Goal: Check status: Check status

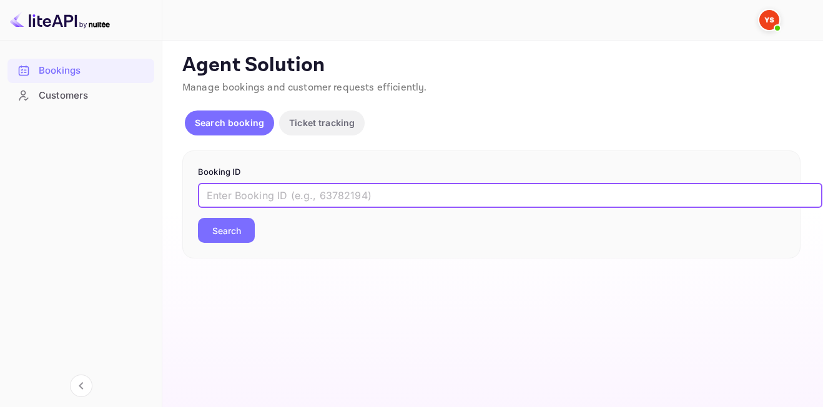
click at [277, 203] on input "text" at bounding box center [510, 195] width 625 height 25
type input "9597738"
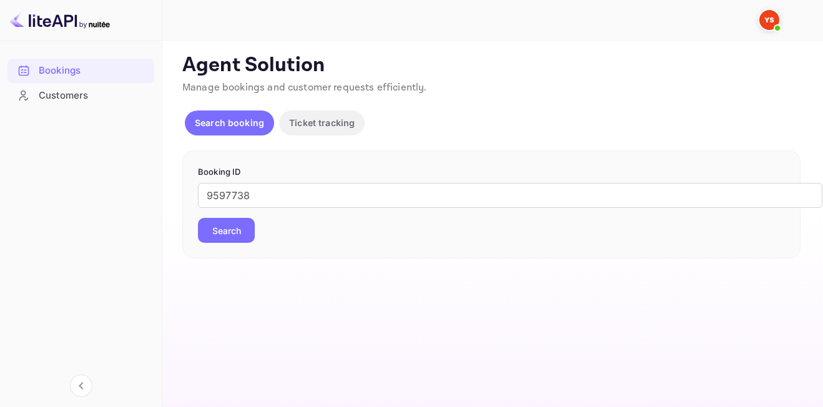
click at [222, 229] on button "Search" at bounding box center [226, 230] width 57 height 25
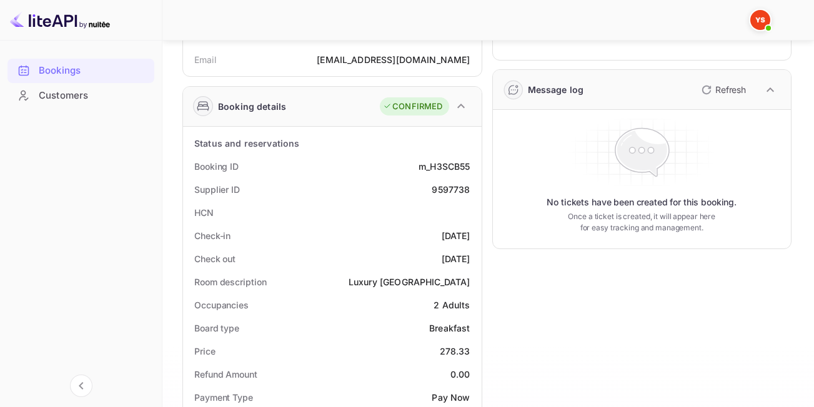
scroll to position [150, 0]
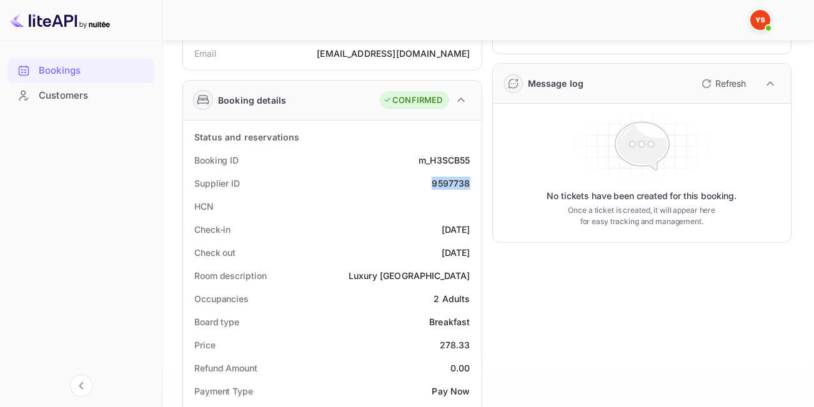
drag, startPoint x: 432, startPoint y: 181, endPoint x: 478, endPoint y: 189, distance: 46.8
copy div "9597738"
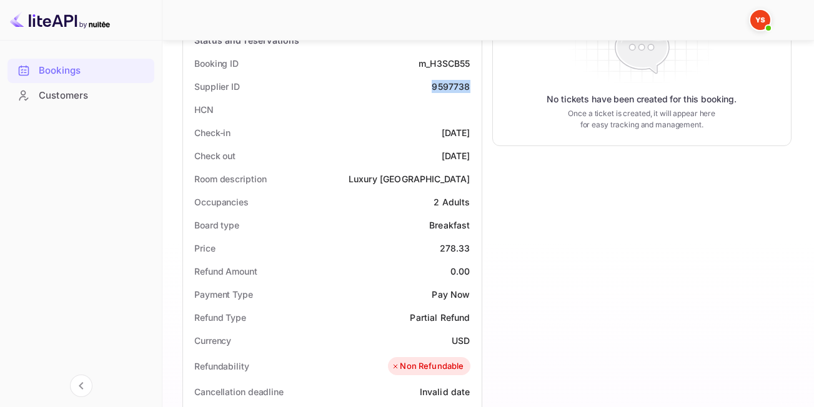
scroll to position [243, 0]
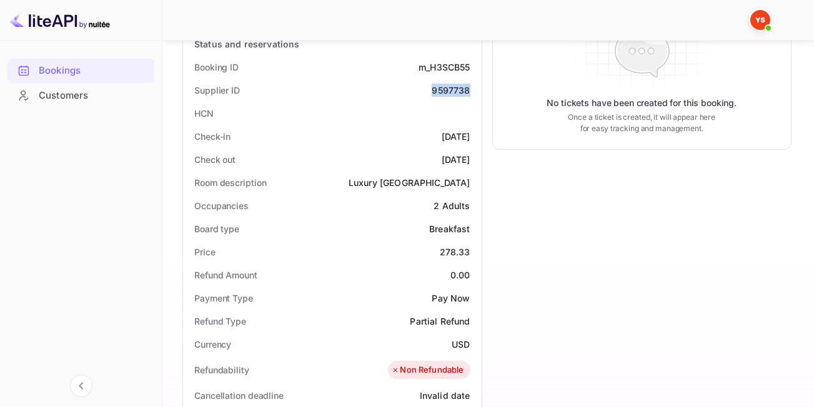
copy div "9597738"
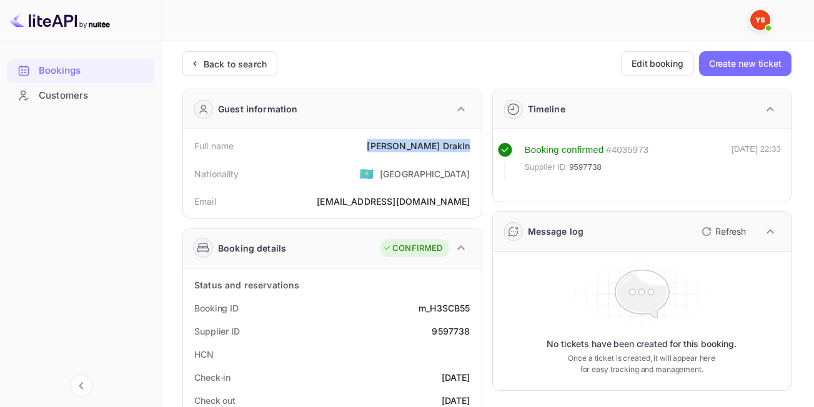
drag, startPoint x: 408, startPoint y: 146, endPoint x: 470, endPoint y: 156, distance: 62.7
click at [470, 156] on div "Full name [PERSON_NAME]" at bounding box center [332, 145] width 289 height 23
copy div "[PERSON_NAME]"
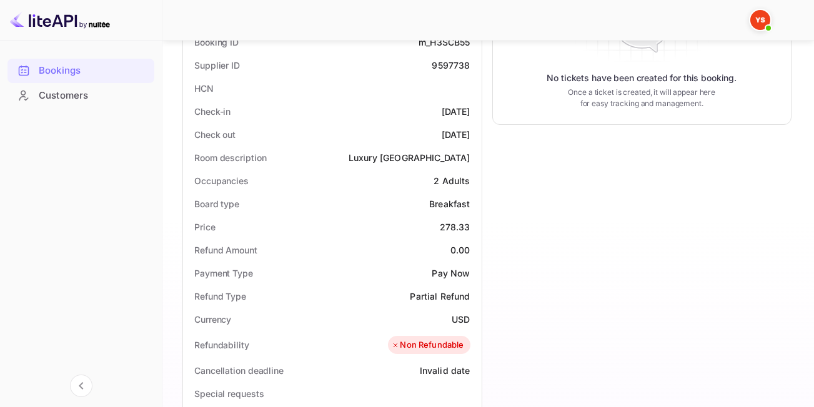
scroll to position [272, 0]
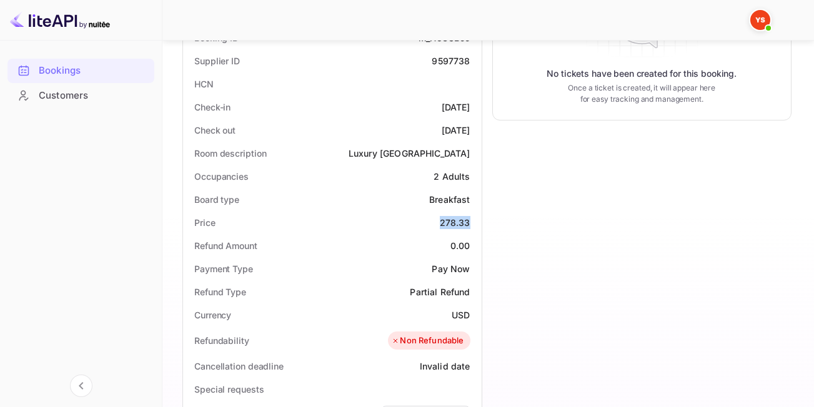
drag, startPoint x: 440, startPoint y: 219, endPoint x: 475, endPoint y: 222, distance: 34.5
click at [475, 222] on div "Price 278.33" at bounding box center [332, 222] width 289 height 23
copy div "278.33"
drag, startPoint x: 449, startPoint y: 314, endPoint x: 469, endPoint y: 319, distance: 20.6
click at [469, 319] on div "Currency USD" at bounding box center [332, 315] width 289 height 23
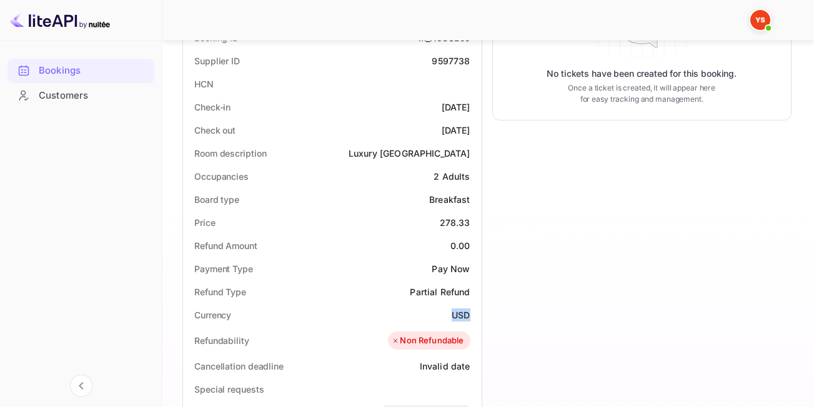
copy div "USD"
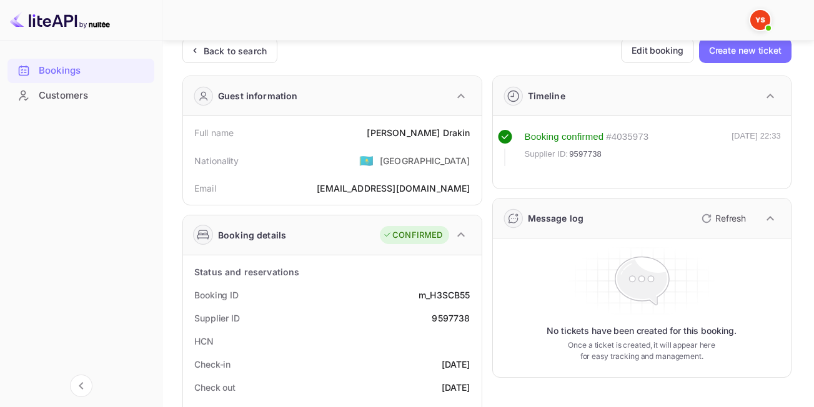
scroll to position [13, 0]
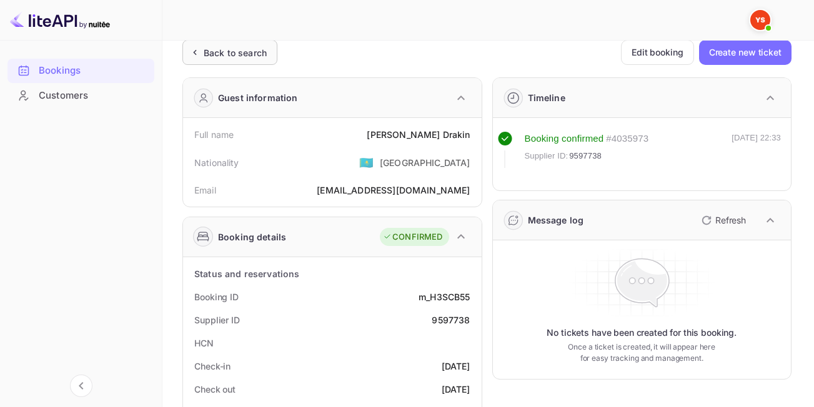
click at [212, 52] on div "Back to search" at bounding box center [235, 52] width 63 height 13
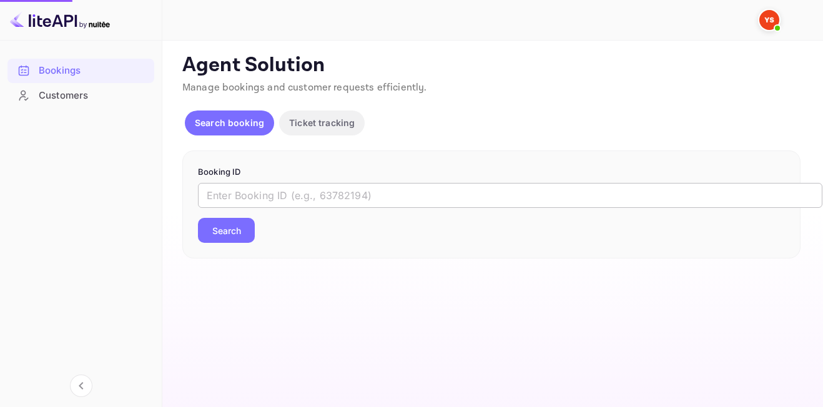
click at [264, 194] on input "text" at bounding box center [510, 195] width 625 height 25
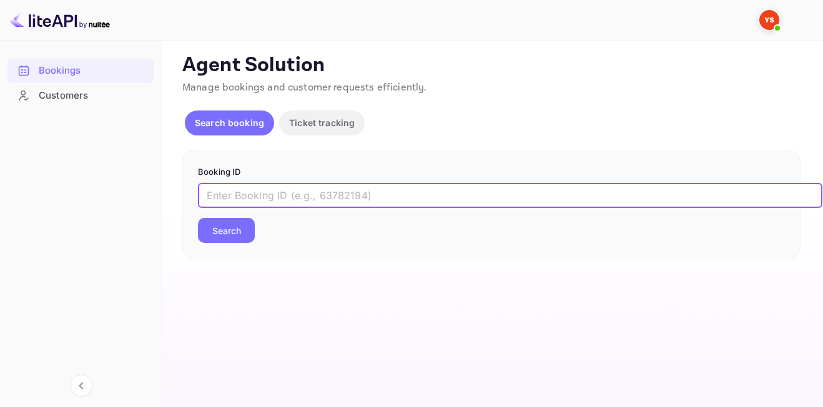
paste input "9710725"
type input "9710725"
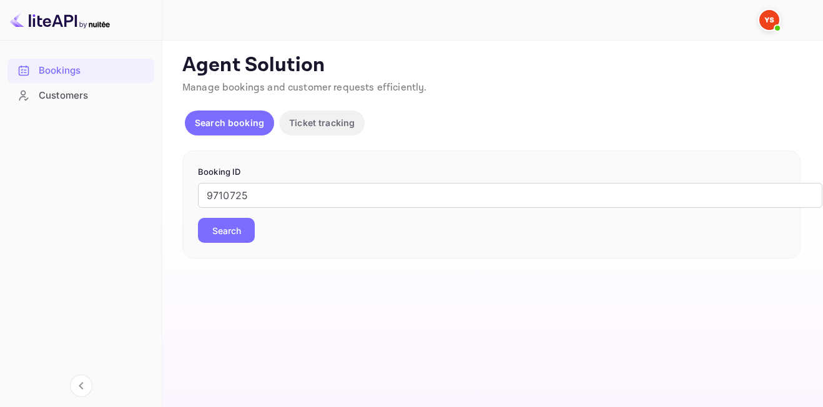
click at [249, 227] on button "Search" at bounding box center [226, 230] width 57 height 25
